Goal: Task Accomplishment & Management: Complete application form

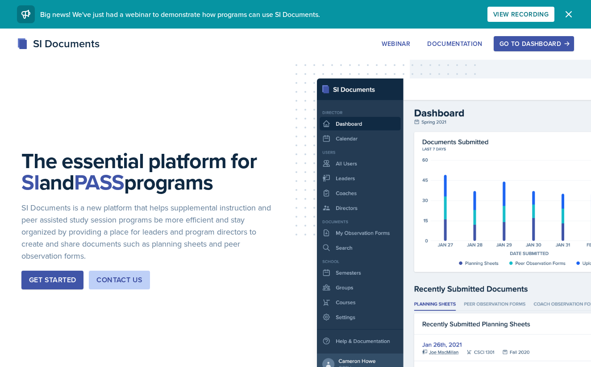
click at [555, 46] on div "Go to Dashboard" at bounding box center [533, 43] width 69 height 7
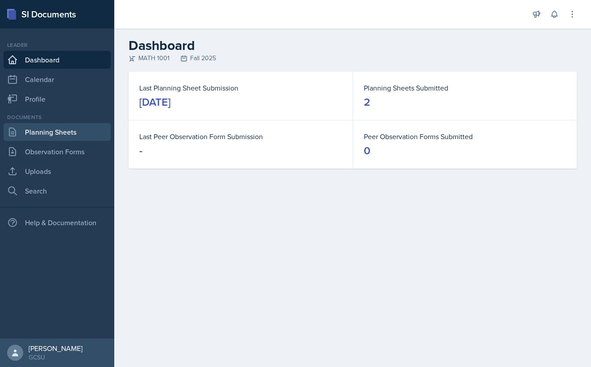
click at [64, 127] on link "Planning Sheets" at bounding box center [57, 132] width 107 height 18
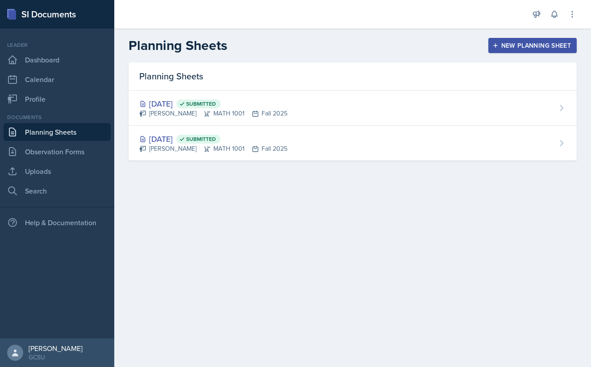
click at [523, 46] on div "New Planning Sheet" at bounding box center [532, 45] width 77 height 7
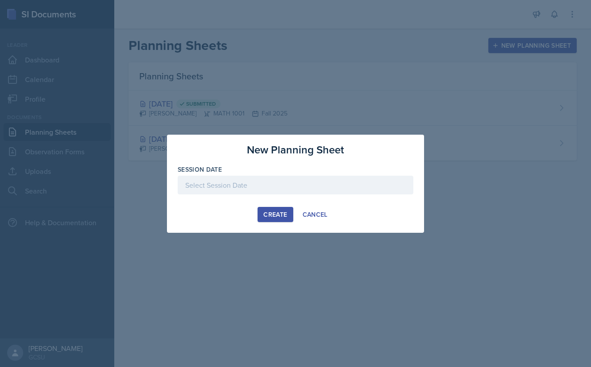
click at [234, 187] on div at bounding box center [296, 185] width 236 height 19
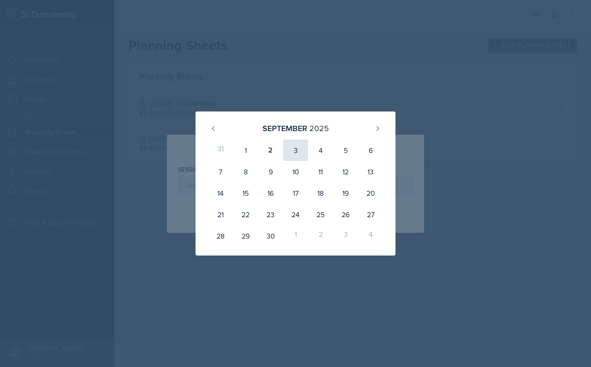
click at [293, 151] on div "3" at bounding box center [295, 150] width 25 height 21
type input "[DATE]"
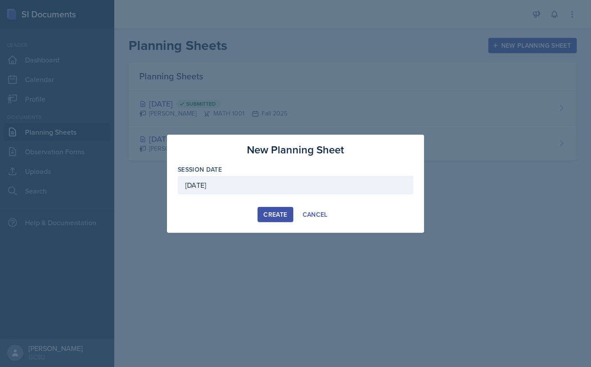
click at [273, 215] on div "Create" at bounding box center [275, 214] width 24 height 7
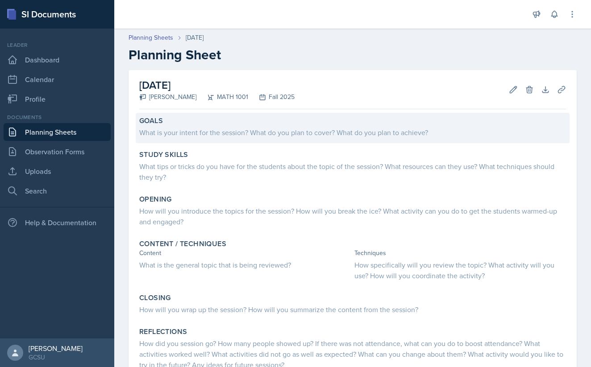
click at [328, 137] on div "What is your intent for the session? What do you plan to cover? What do you pla…" at bounding box center [352, 132] width 427 height 11
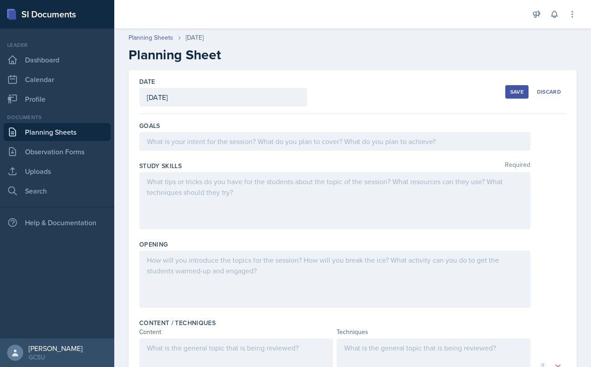
click at [331, 151] on div "Goals" at bounding box center [352, 138] width 427 height 40
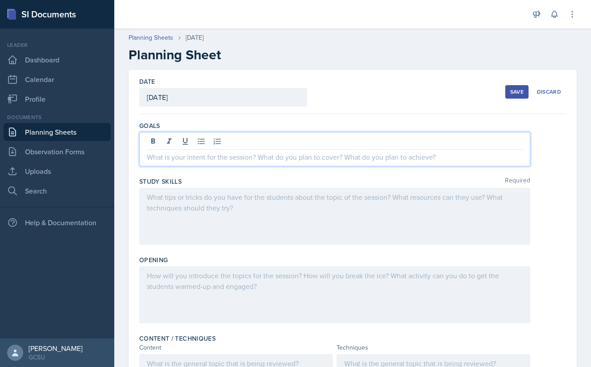
click at [331, 140] on div at bounding box center [334, 149] width 391 height 34
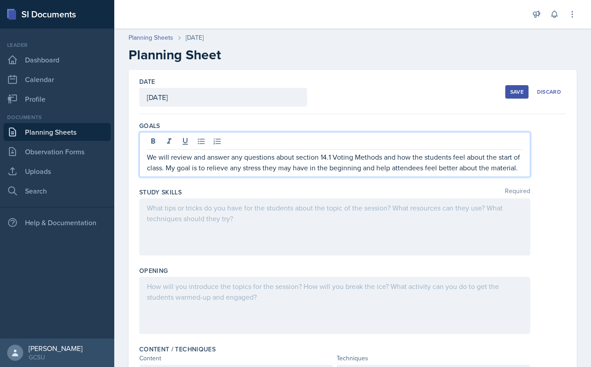
click at [329, 157] on p "We will review and answer any questions about section 14.1 Voting Methods and h…" at bounding box center [335, 162] width 376 height 21
click at [331, 157] on p "We will review and answer any questions about section 14.1 Voting Methods and h…" at bounding box center [335, 162] width 376 height 21
click at [382, 154] on p "We will review and answer any questions about section 14.3 Voting Methods and h…" at bounding box center [335, 162] width 376 height 21
click at [349, 154] on p "We will review and answer any questions about section 14.3 and how the students…" at bounding box center [335, 162] width 376 height 21
click at [507, 157] on p "We will review and answer any questions about section 14.3 and scope how the st…" at bounding box center [335, 162] width 376 height 21
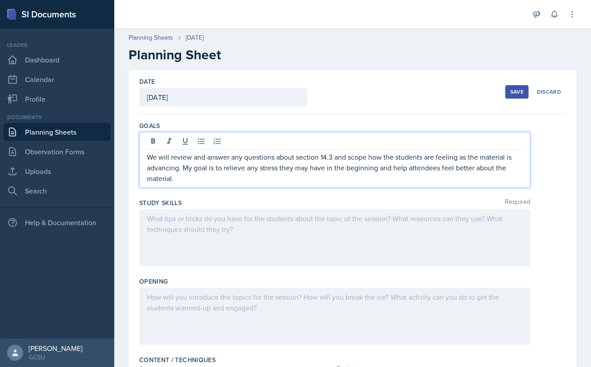
click at [223, 167] on p "We will review and answer any questions about section 14.3 and scope how the st…" at bounding box center [335, 168] width 376 height 32
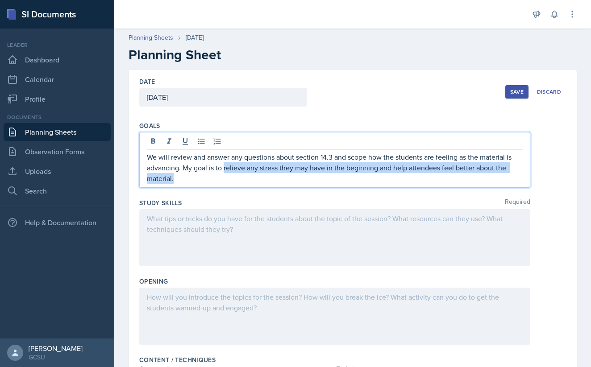
drag, startPoint x: 224, startPoint y: 167, endPoint x: 267, endPoint y: 183, distance: 45.6
click at [267, 183] on p "We will review and answer any questions about section 14.3 and scope how the st…" at bounding box center [335, 168] width 376 height 32
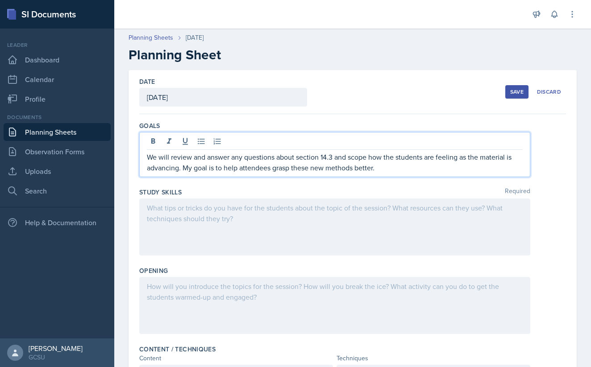
click at [224, 216] on div at bounding box center [334, 227] width 391 height 57
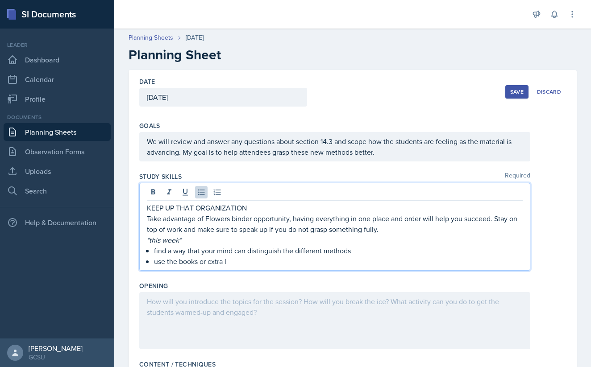
click at [188, 264] on p "use the books or extra l" at bounding box center [338, 261] width 369 height 11
click at [253, 260] on p "use the textbook or extra l" at bounding box center [338, 261] width 369 height 11
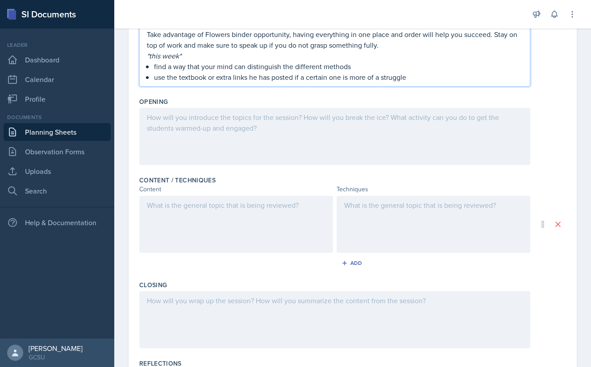
scroll to position [200, 0]
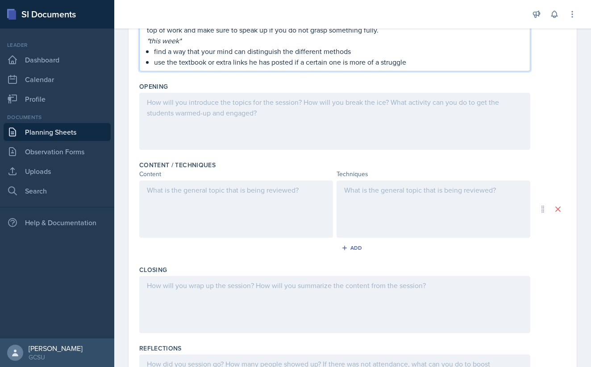
click at [209, 127] on div at bounding box center [334, 121] width 391 height 57
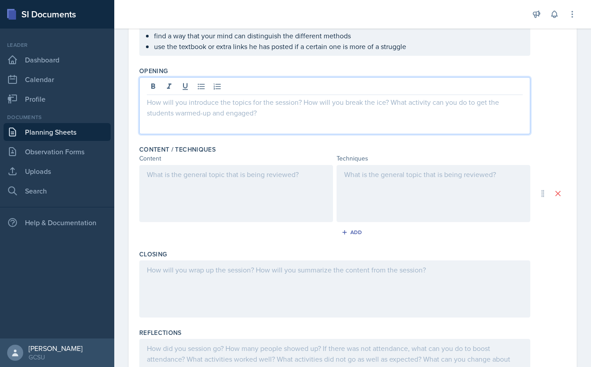
click at [396, 112] on div at bounding box center [334, 105] width 391 height 57
paste div
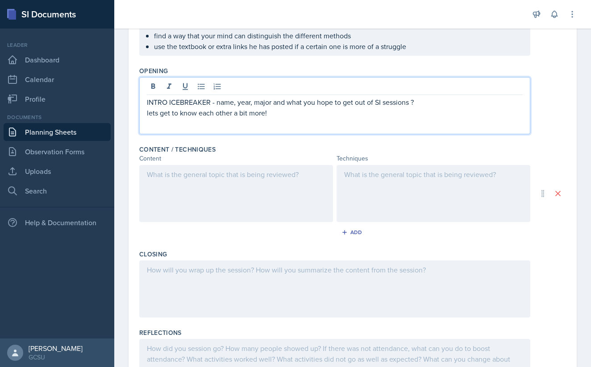
click at [181, 200] on div at bounding box center [236, 193] width 194 height 57
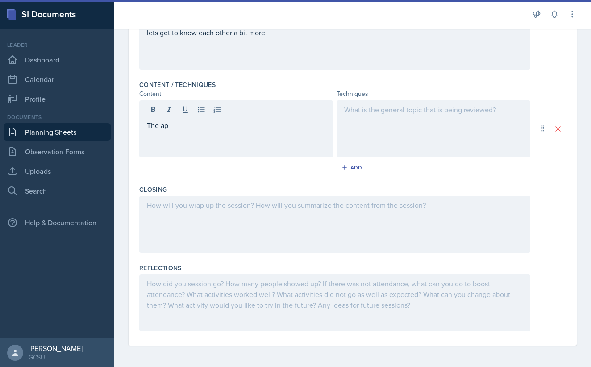
scroll to position [264, 0]
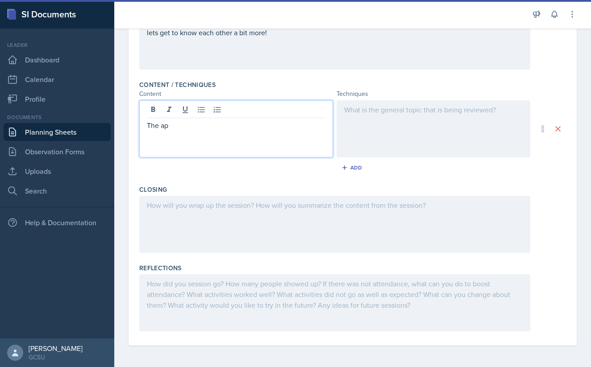
click at [262, 207] on div at bounding box center [334, 224] width 391 height 57
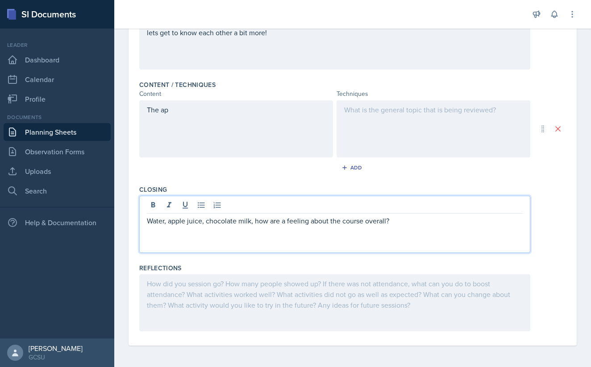
click at [387, 223] on p "Water, apple juice, chocolate milk, how are a feeling about the course overall?" at bounding box center [335, 221] width 376 height 11
click at [331, 223] on p "Water, apple juice, chocolate milk, how are a feeling about the course overall?" at bounding box center [335, 221] width 376 height 11
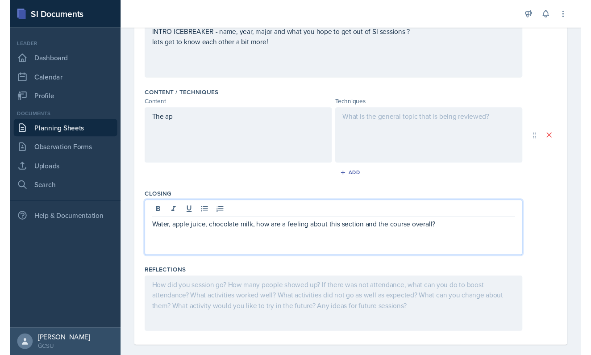
scroll to position [250, 0]
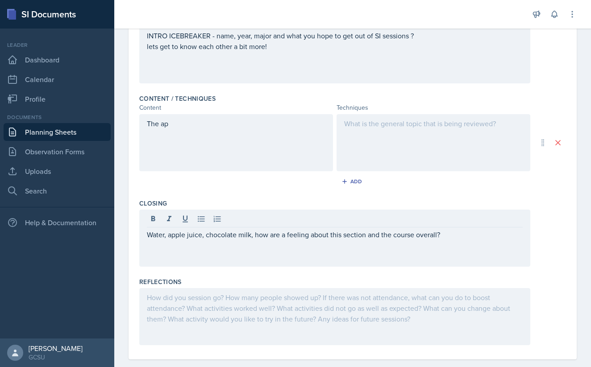
click at [333, 27] on div at bounding box center [321, 14] width 400 height 29
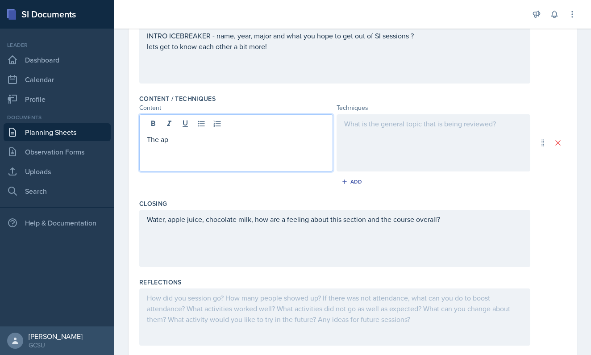
click at [230, 128] on div "The ap" at bounding box center [236, 142] width 194 height 57
click at [164, 142] on p "The apportionment techniques" at bounding box center [236, 139] width 179 height 11
click at [212, 142] on p "The Apportionment techniques" at bounding box center [236, 139] width 179 height 11
click at [285, 142] on p "The Apportionment Techniques" at bounding box center [236, 139] width 179 height 11
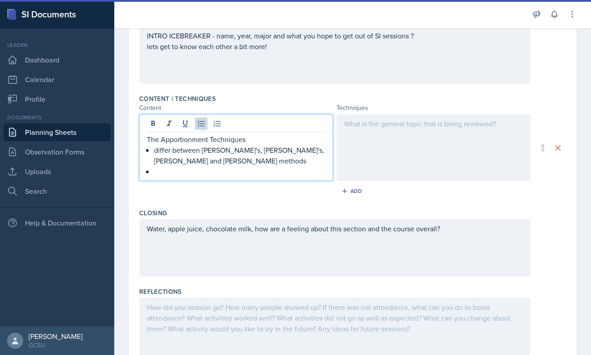
click at [154, 150] on p "differ between [PERSON_NAME]'s, [PERSON_NAME]'s, [PERSON_NAME] and [PERSON_NAME…" at bounding box center [239, 155] width 171 height 21
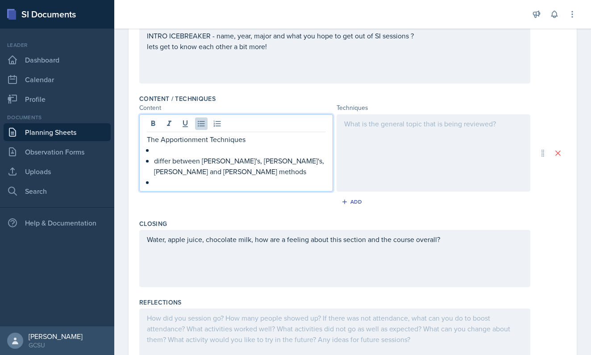
click at [171, 146] on p at bounding box center [239, 150] width 171 height 11
click at [156, 162] on p "differ between [PERSON_NAME]'s, [PERSON_NAME]'s, [PERSON_NAME] and [PERSON_NAME…" at bounding box center [239, 165] width 171 height 21
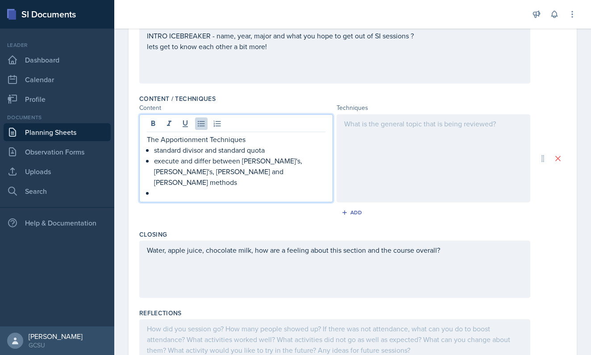
click at [224, 162] on p "execute and differ between [PERSON_NAME]'s, [PERSON_NAME]'s, [PERSON_NAME] and …" at bounding box center [239, 171] width 171 height 32
click at [198, 164] on p "execute and differ [PERSON_NAME]'s, [PERSON_NAME]'s, [PERSON_NAME] and [PERSON_…" at bounding box center [239, 171] width 171 height 32
click at [218, 187] on p at bounding box center [239, 192] width 171 height 11
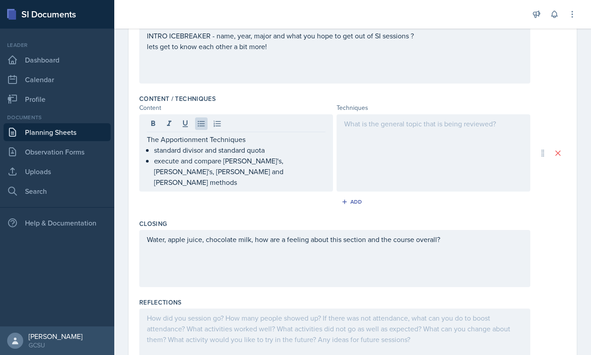
click at [402, 163] on div at bounding box center [434, 152] width 194 height 77
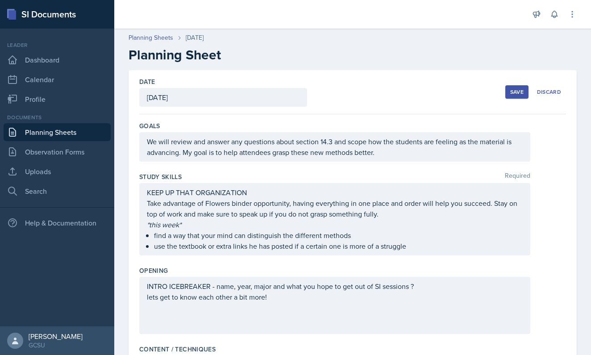
scroll to position [0, 0]
click at [515, 87] on button "Save" at bounding box center [516, 91] width 23 height 13
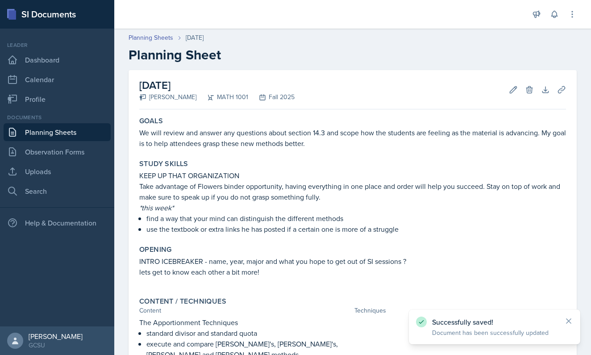
click at [60, 140] on link "Planning Sheets" at bounding box center [57, 132] width 107 height 18
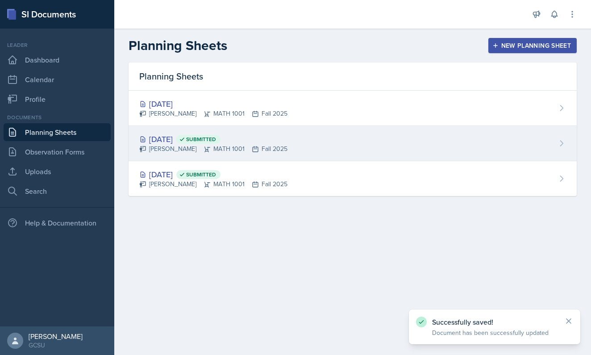
click at [160, 138] on div "[DATE] Submitted" at bounding box center [213, 139] width 148 height 12
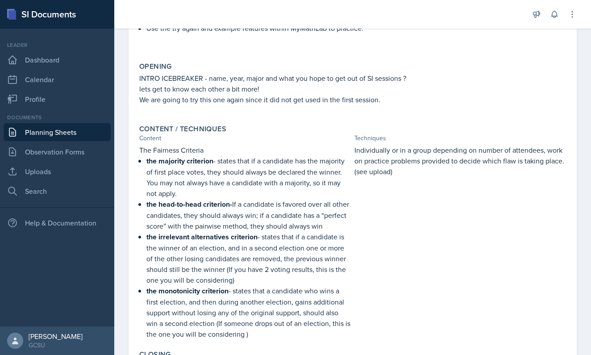
scroll to position [199, 0]
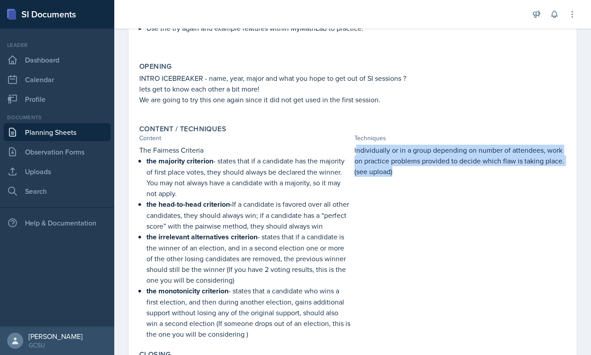
drag, startPoint x: 393, startPoint y: 169, endPoint x: 355, endPoint y: 152, distance: 41.4
click at [355, 152] on p "Individually or in a group depending on number of attendees, work on practice p…" at bounding box center [460, 161] width 212 height 32
copy p "ndividually or in a group depending on number of attendees, work on practice pr…"
click at [43, 138] on link "Planning Sheets" at bounding box center [57, 132] width 107 height 18
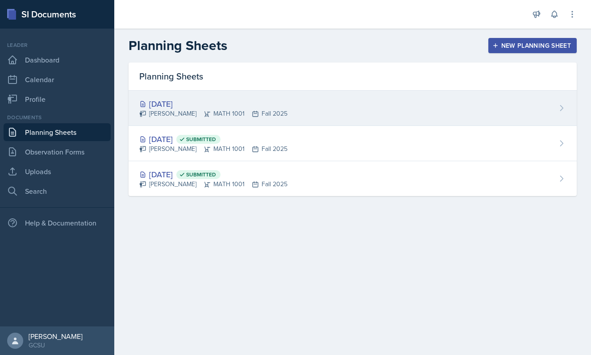
click at [204, 111] on icon at bounding box center [207, 113] width 7 height 7
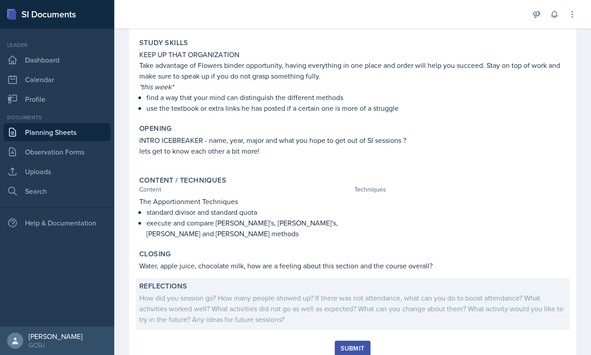
scroll to position [93, 0]
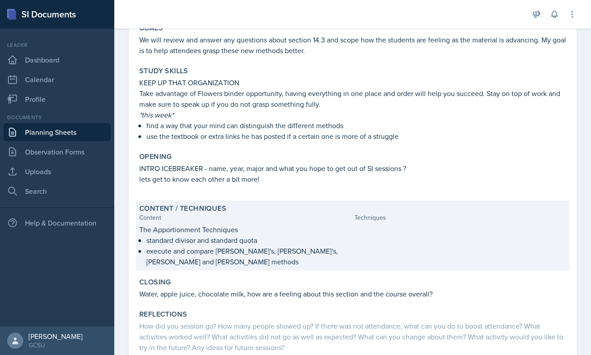
click at [379, 231] on div at bounding box center [460, 245] width 212 height 43
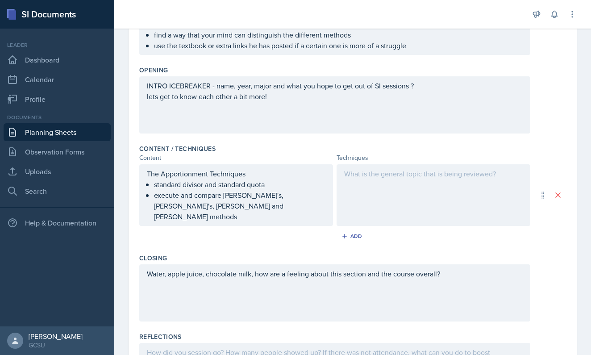
scroll to position [201, 0]
click at [391, 191] on div at bounding box center [434, 195] width 194 height 62
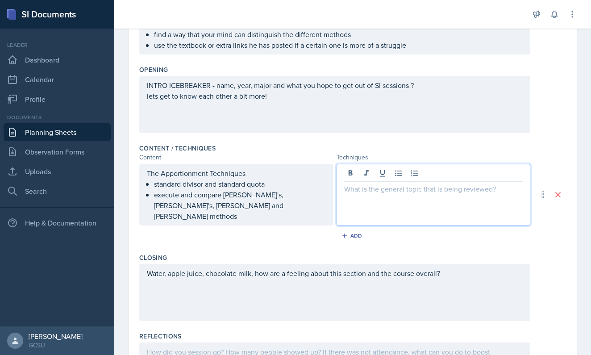
paste div
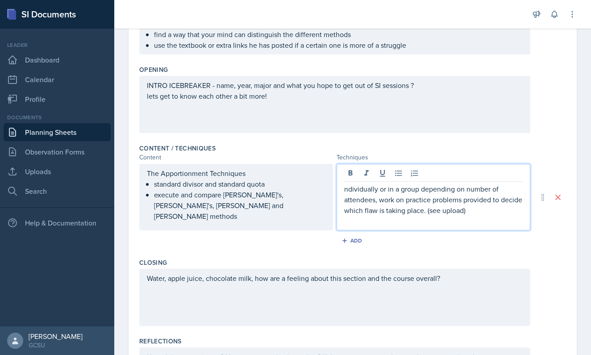
click at [345, 191] on p "ndividually or in a group depending on number of attendees, work on practice pr…" at bounding box center [433, 199] width 179 height 32
click at [499, 202] on p "Individually or in a group depending on number of attendees, work on practice p…" at bounding box center [433, 199] width 179 height 32
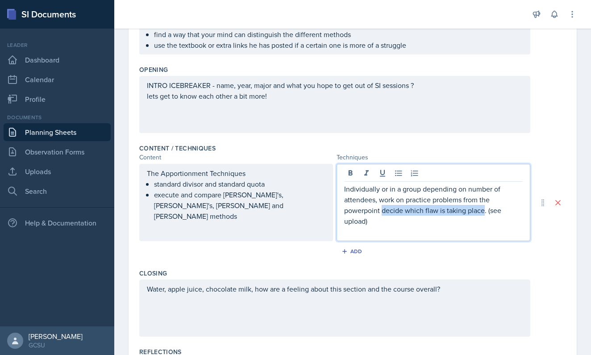
drag, startPoint x: 485, startPoint y: 212, endPoint x: 384, endPoint y: 213, distance: 100.9
click at [383, 213] on p "Individually or in a group depending on number of attendees, work on practice p…" at bounding box center [433, 204] width 179 height 43
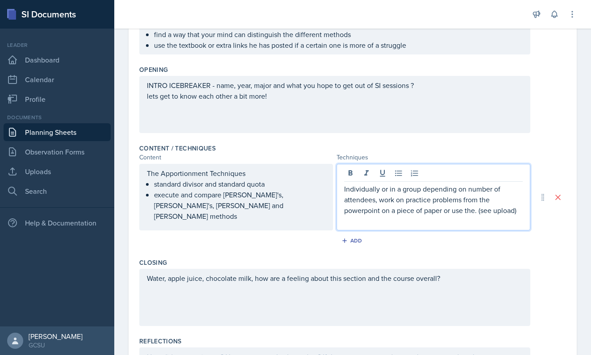
click at [382, 212] on p "Individually or in a group depending on number of attendees, work on practice p…" at bounding box center [433, 199] width 179 height 32
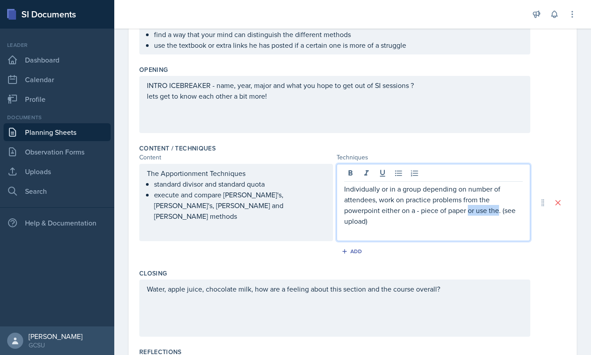
drag, startPoint x: 500, startPoint y: 213, endPoint x: 469, endPoint y: 212, distance: 31.3
click at [469, 212] on p "Individually or in a group depending on number of attendees, work on practice p…" at bounding box center [433, 204] width 179 height 43
click at [440, 226] on p at bounding box center [433, 231] width 179 height 11
click at [439, 223] on p "Individually or in a group depending on number of attendees, work on practice p…" at bounding box center [433, 204] width 179 height 43
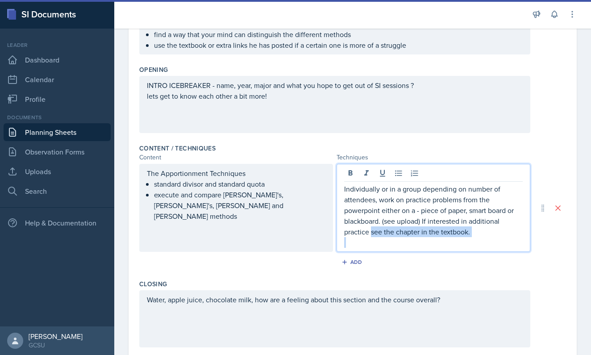
drag, startPoint x: 371, startPoint y: 233, endPoint x: 481, endPoint y: 236, distance: 110.3
click at [482, 236] on p "Individually or in a group depending on number of attendees, work on practice p…" at bounding box center [433, 210] width 179 height 54
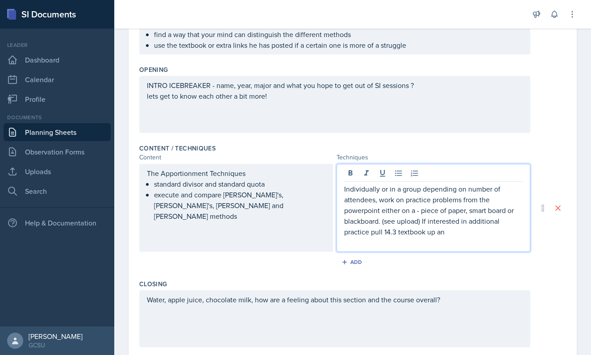
click at [370, 233] on p "Individually or in a group depending on number of attendees, work on practice p…" at bounding box center [433, 210] width 179 height 54
click at [450, 232] on p "Individually or in a group depending on number of attendees, work on practice p…" at bounding box center [433, 210] width 179 height 54
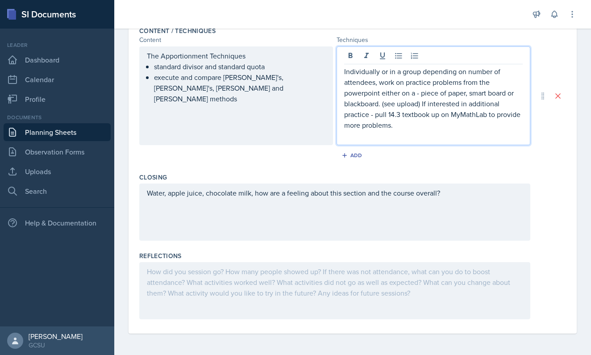
scroll to position [318, 0]
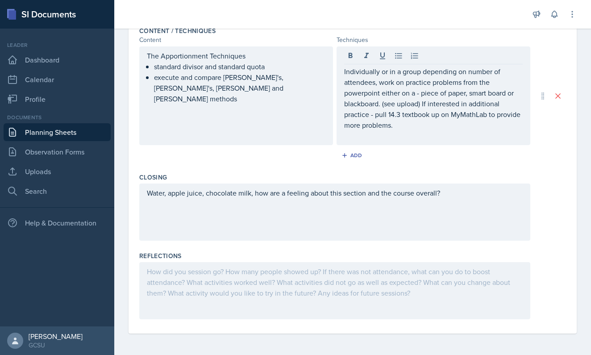
click at [366, 254] on div "Reflections" at bounding box center [352, 255] width 427 height 9
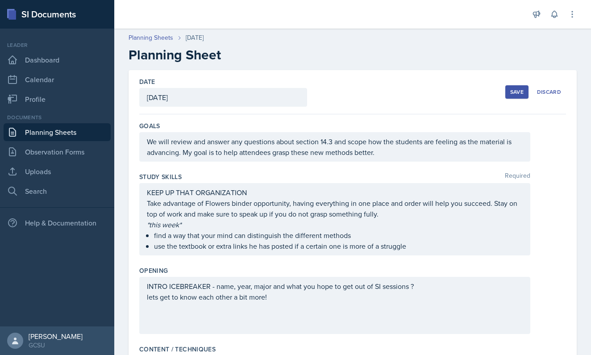
scroll to position [0, 0]
click at [514, 88] on div "Save" at bounding box center [516, 91] width 13 height 7
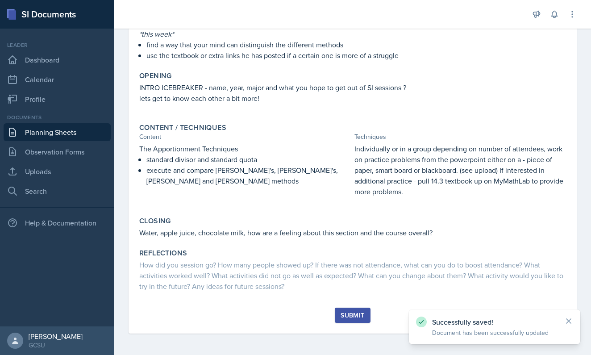
scroll to position [174, 0]
click at [354, 314] on div "Submit" at bounding box center [353, 315] width 24 height 7
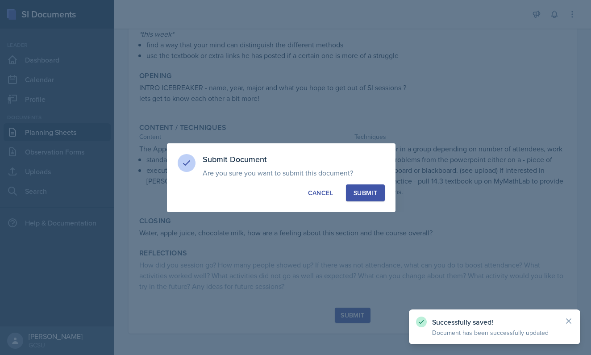
click at [373, 198] on button "Submit" at bounding box center [365, 192] width 39 height 17
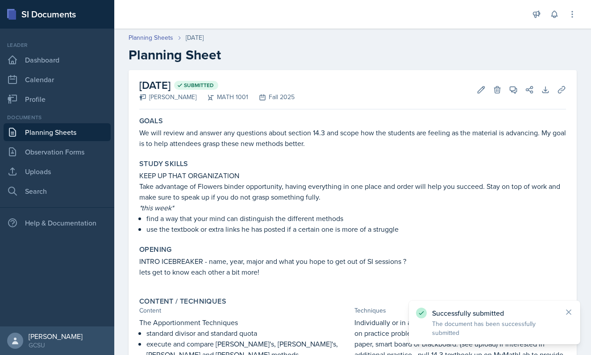
scroll to position [0, 0]
